Goal: Task Accomplishment & Management: Complete application form

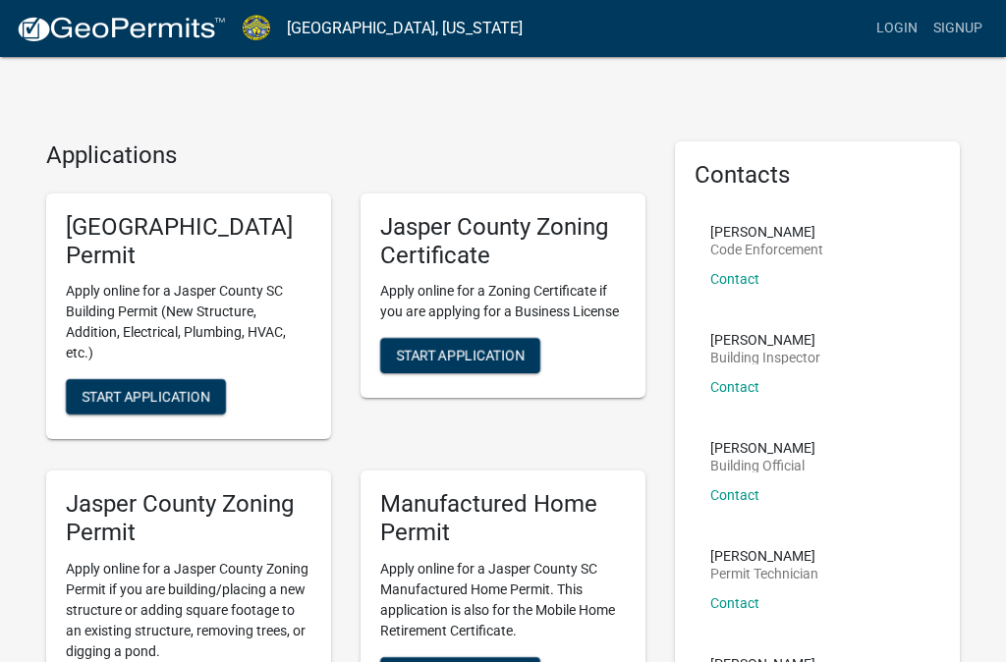
click at [175, 545] on h5 "Jasper County Zoning Permit" at bounding box center [189, 518] width 246 height 57
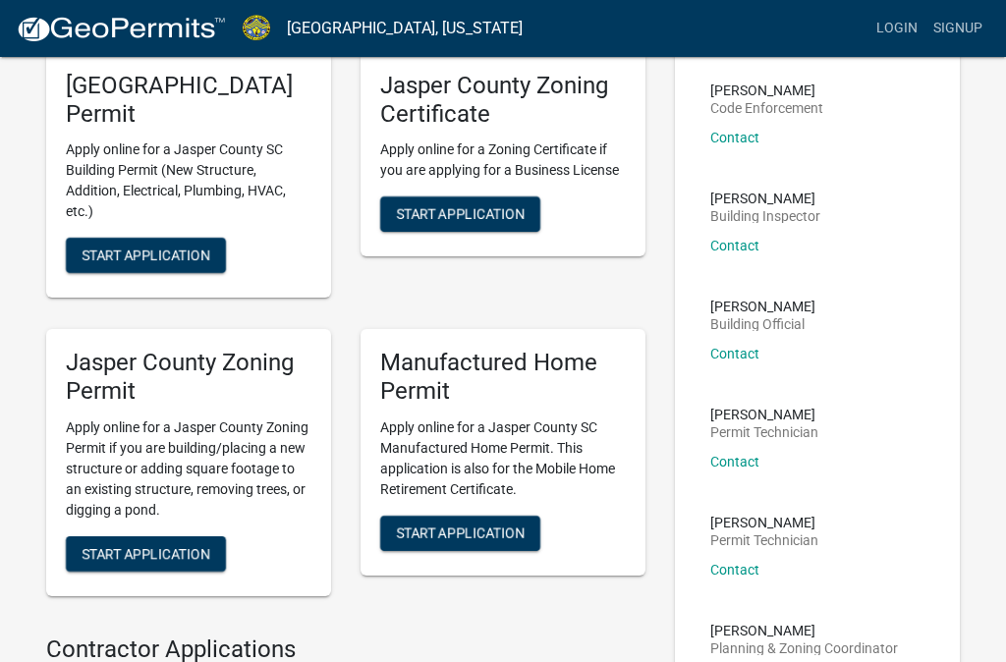
scroll to position [157, 0]
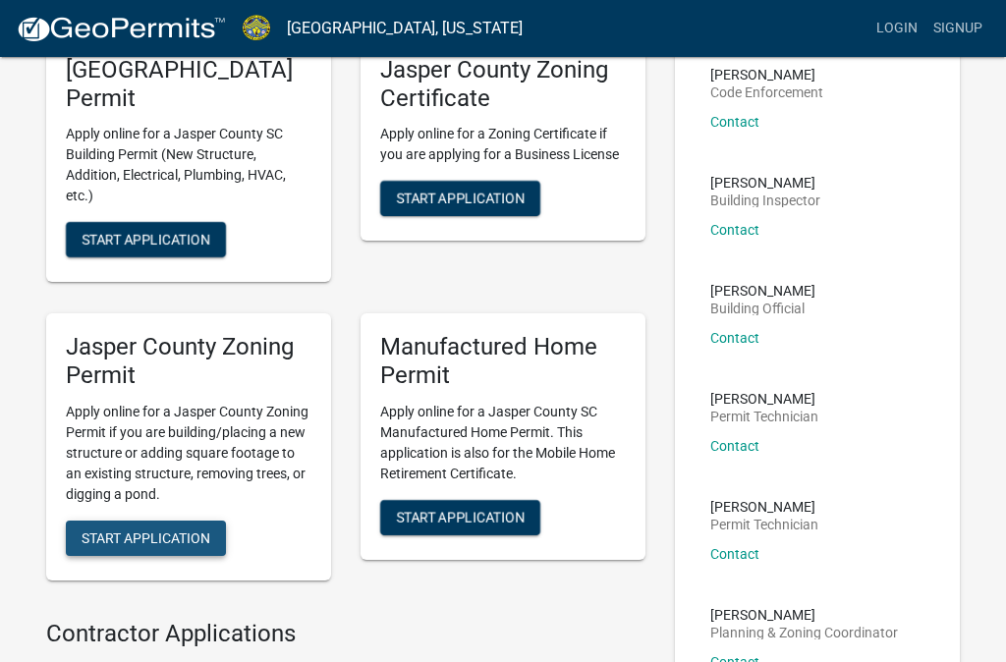
click at [147, 526] on button "Start Application" at bounding box center [146, 538] width 160 height 35
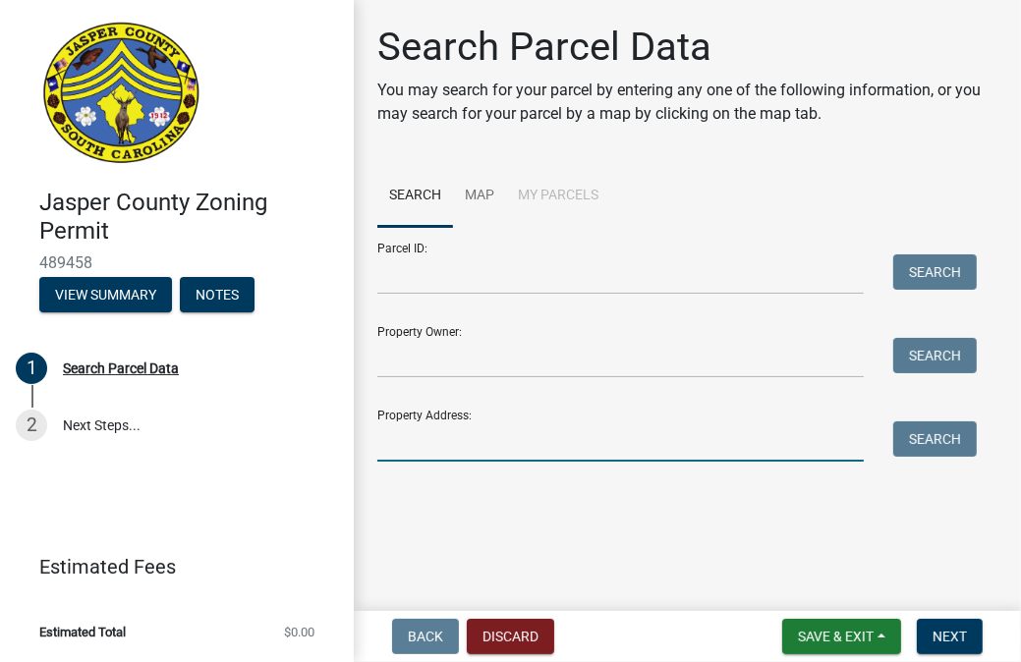
click at [444, 439] on input "Property Address:" at bounding box center [620, 441] width 486 height 40
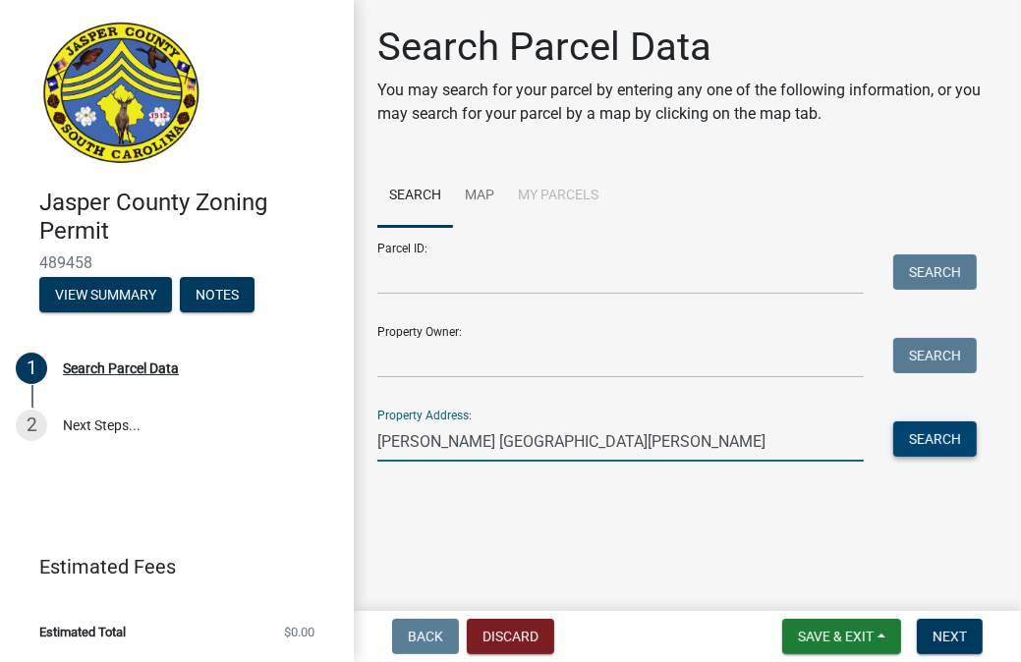
type input "[PERSON_NAME] [GEOGRAPHIC_DATA][PERSON_NAME]"
click at [960, 446] on button "Search" at bounding box center [934, 438] width 83 height 35
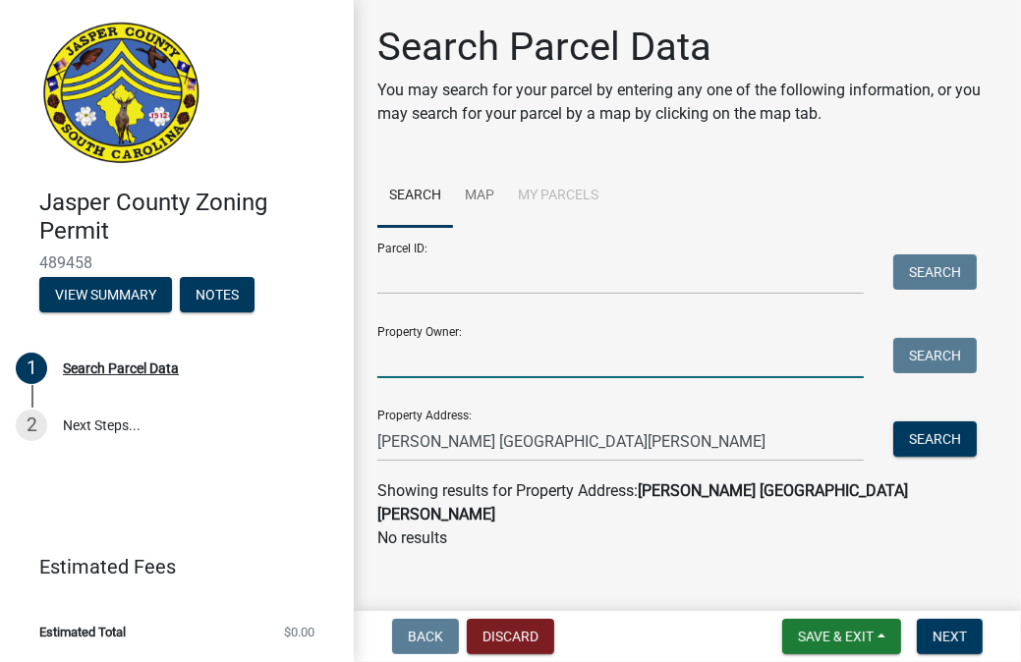
click at [480, 359] on input "Property Owner:" at bounding box center [620, 358] width 486 height 40
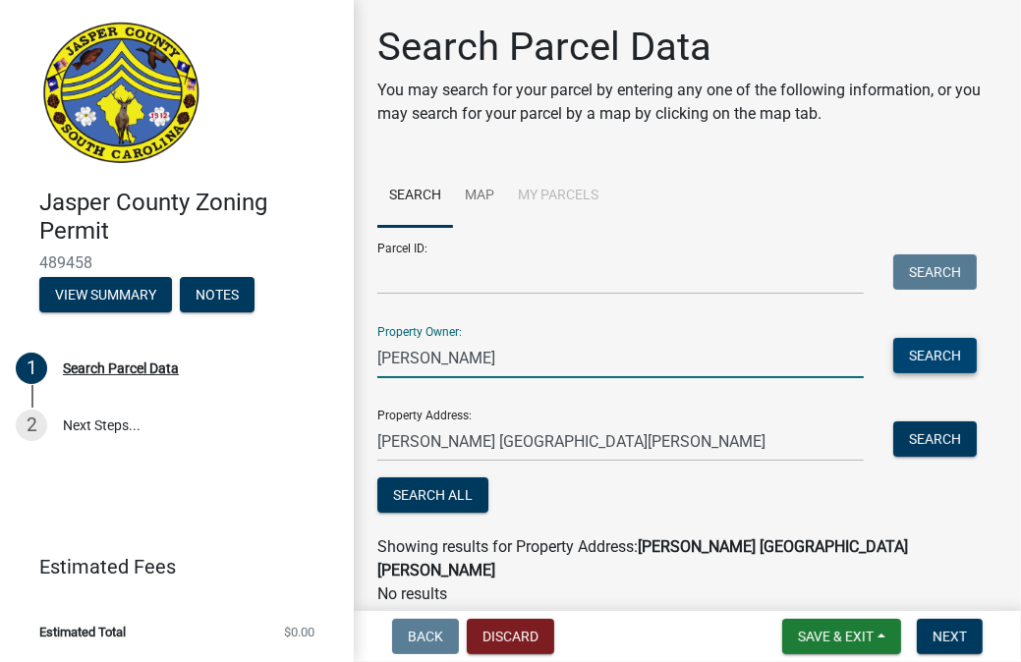
type input "[PERSON_NAME]"
click at [938, 352] on button "Search" at bounding box center [934, 355] width 83 height 35
